Goal: Find specific page/section: Find specific page/section

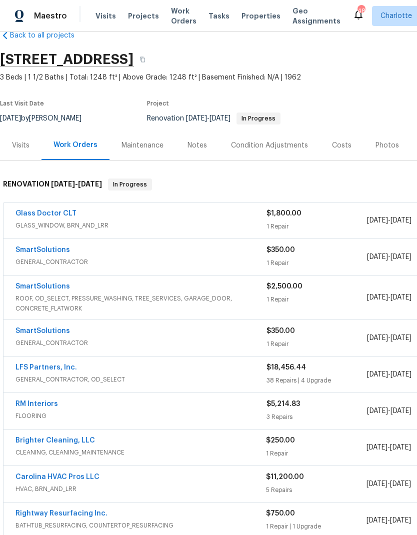
scroll to position [22, 0]
click at [68, 369] on link "LFS Partners, Inc." at bounding box center [47, 367] width 62 height 7
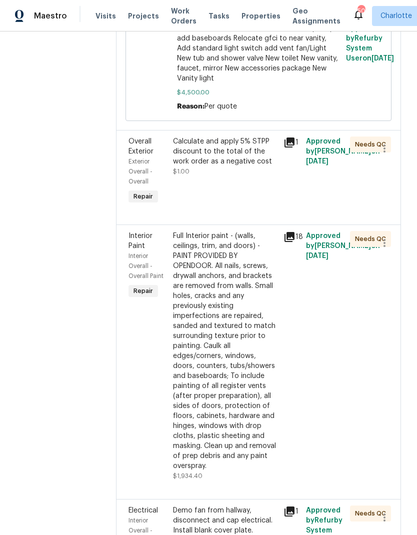
scroll to position [1416, 0]
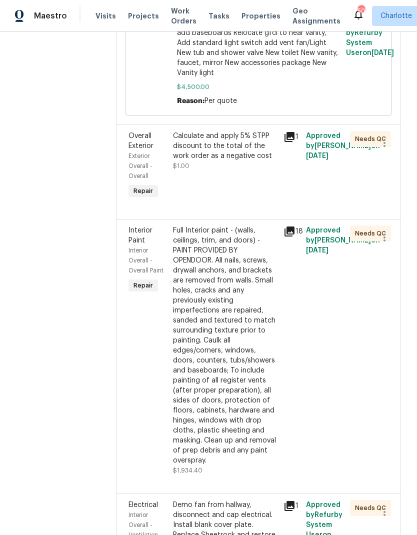
click at [129, 227] on span "Interior Paint" at bounding box center [141, 235] width 24 height 17
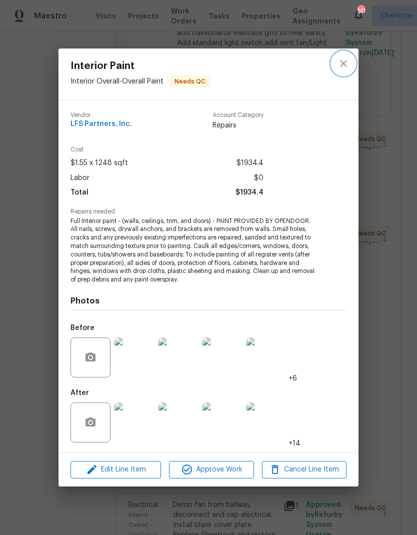
click at [346, 61] on icon "close" at bounding box center [344, 64] width 12 height 12
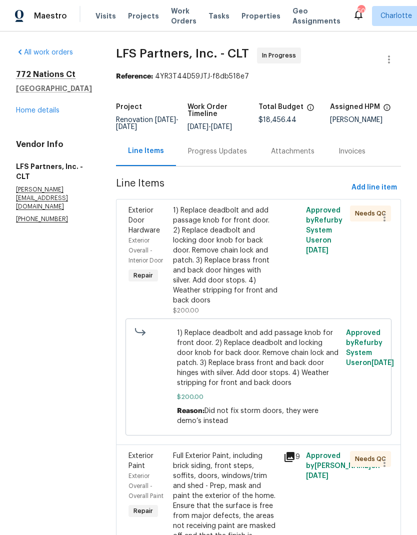
scroll to position [0, 0]
click at [31, 113] on link "Home details" at bounding box center [38, 110] width 44 height 7
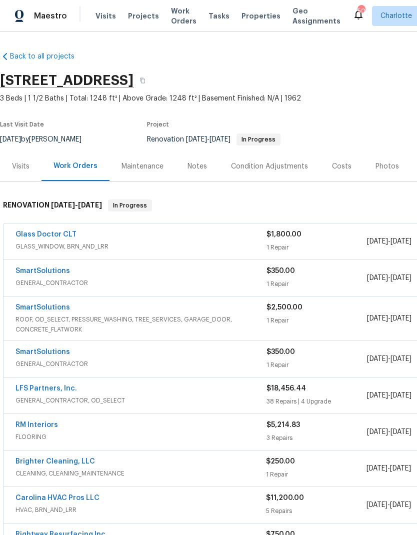
click at [22, 391] on link "LFS Partners, Inc." at bounding box center [47, 388] width 62 height 7
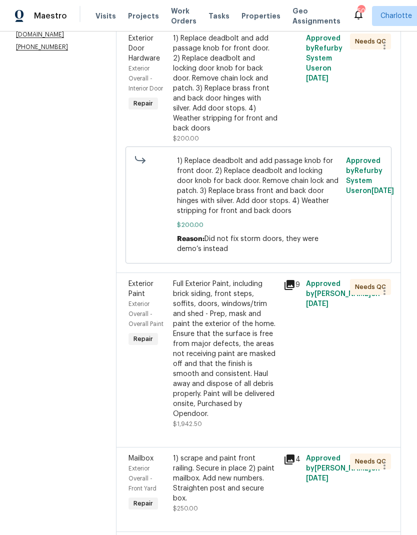
scroll to position [174, 0]
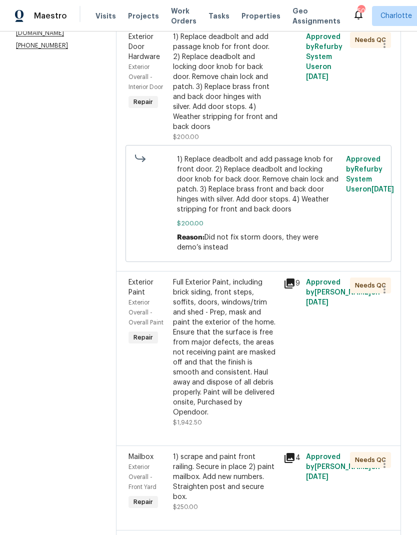
click at [284, 278] on icon at bounding box center [290, 284] width 12 height 12
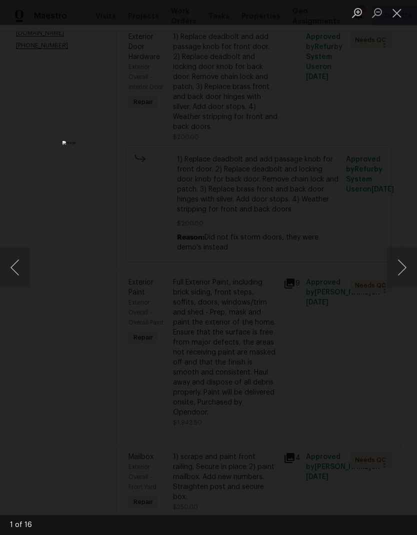
click at [395, 260] on button "Next image" at bounding box center [402, 268] width 30 height 40
click at [401, 262] on button "Next image" at bounding box center [402, 268] width 30 height 40
click at [402, 263] on button "Next image" at bounding box center [402, 268] width 30 height 40
click at [400, 263] on button "Next image" at bounding box center [402, 268] width 30 height 40
click at [400, 264] on button "Next image" at bounding box center [402, 268] width 30 height 40
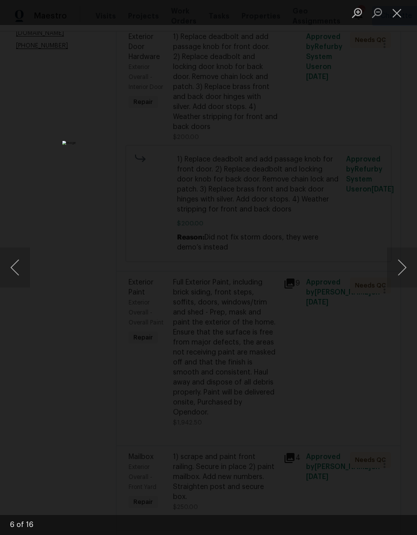
click at [402, 263] on button "Next image" at bounding box center [402, 268] width 30 height 40
click at [404, 262] on button "Next image" at bounding box center [402, 268] width 30 height 40
click at [409, 266] on button "Next image" at bounding box center [402, 268] width 30 height 40
click at [408, 267] on button "Next image" at bounding box center [402, 268] width 30 height 40
click at [406, 266] on button "Next image" at bounding box center [402, 268] width 30 height 40
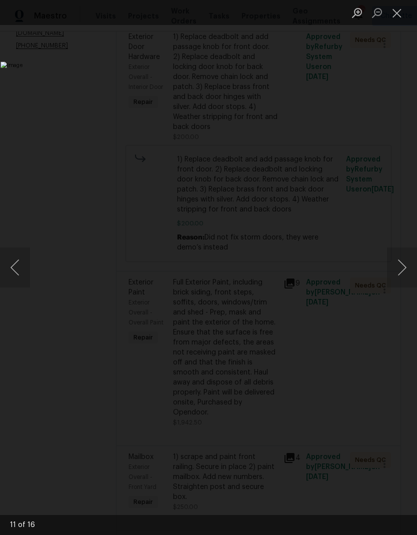
click at [392, 14] on button "Close lightbox" at bounding box center [397, 13] width 20 height 18
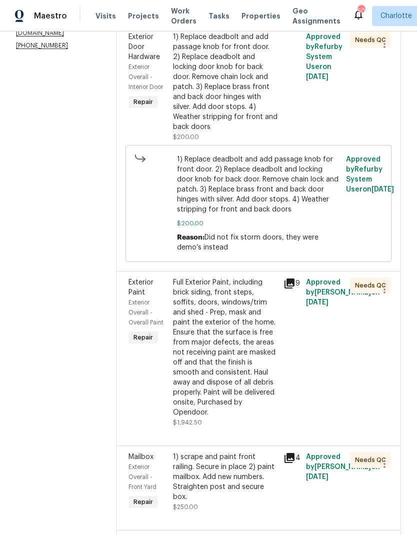
click at [288, 279] on icon at bounding box center [290, 284] width 10 height 10
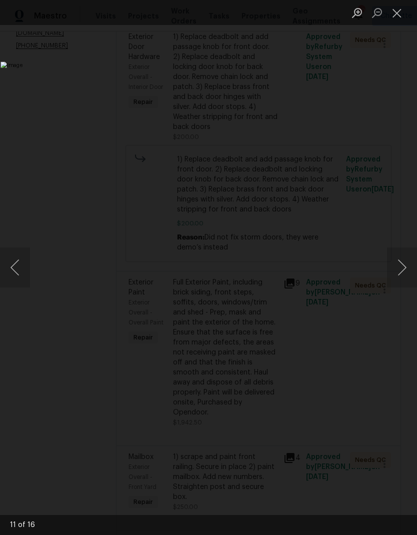
click at [397, 265] on button "Next image" at bounding box center [402, 268] width 30 height 40
click at [399, 269] on button "Next image" at bounding box center [402, 268] width 30 height 40
click at [399, 266] on button "Next image" at bounding box center [402, 268] width 30 height 40
click at [401, 262] on button "Next image" at bounding box center [402, 268] width 30 height 40
click at [400, 263] on button "Next image" at bounding box center [402, 268] width 30 height 40
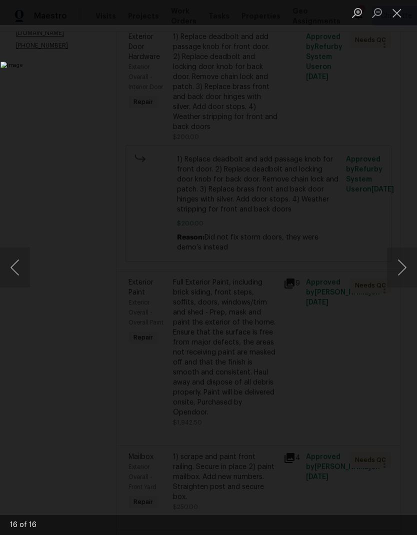
click at [399, 265] on button "Next image" at bounding box center [402, 268] width 30 height 40
click at [399, 263] on button "Next image" at bounding box center [402, 268] width 30 height 40
click at [398, 262] on button "Next image" at bounding box center [402, 268] width 30 height 40
click at [22, 271] on button "Previous image" at bounding box center [15, 268] width 30 height 40
click at [396, 20] on button "Close lightbox" at bounding box center [397, 13] width 20 height 18
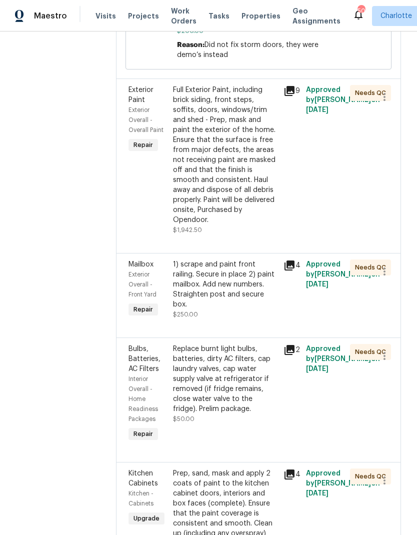
scroll to position [367, 0]
click at [289, 259] on icon at bounding box center [290, 265] width 12 height 12
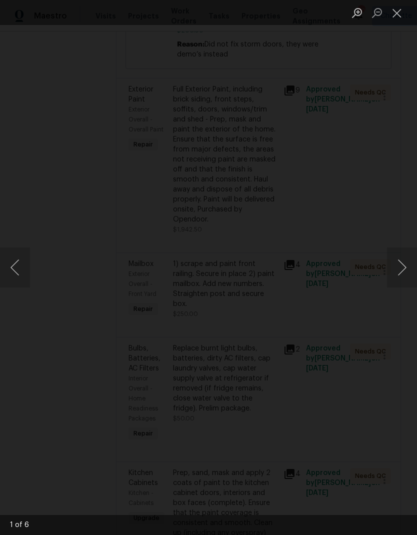
click at [399, 261] on button "Next image" at bounding box center [402, 268] width 30 height 40
click at [396, 263] on button "Next image" at bounding box center [402, 268] width 30 height 40
click at [394, 265] on button "Next image" at bounding box center [402, 268] width 30 height 40
click at [393, 263] on button "Next image" at bounding box center [402, 268] width 30 height 40
click at [394, 260] on button "Next image" at bounding box center [402, 268] width 30 height 40
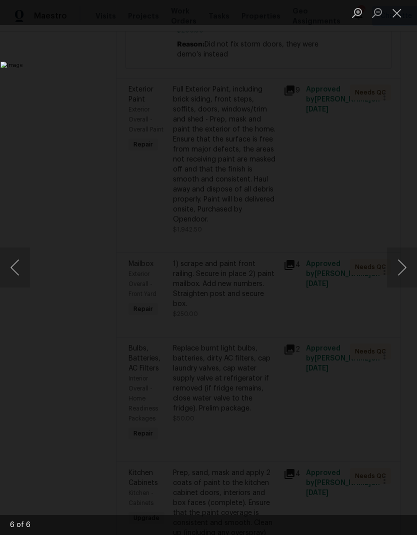
click at [390, 262] on button "Next image" at bounding box center [402, 268] width 30 height 40
click at [398, 9] on button "Close lightbox" at bounding box center [397, 13] width 20 height 18
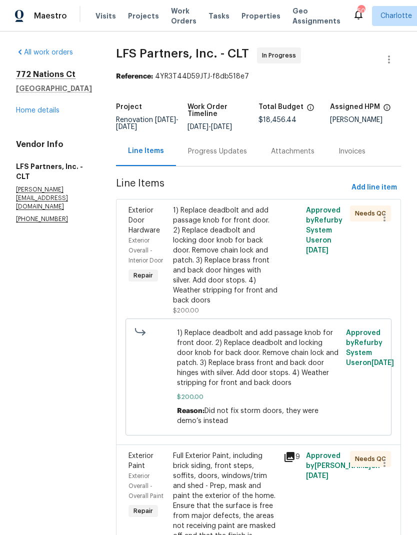
scroll to position [0, 0]
click at [24, 109] on link "Home details" at bounding box center [38, 110] width 44 height 7
